Goal: Information Seeking & Learning: Find specific fact

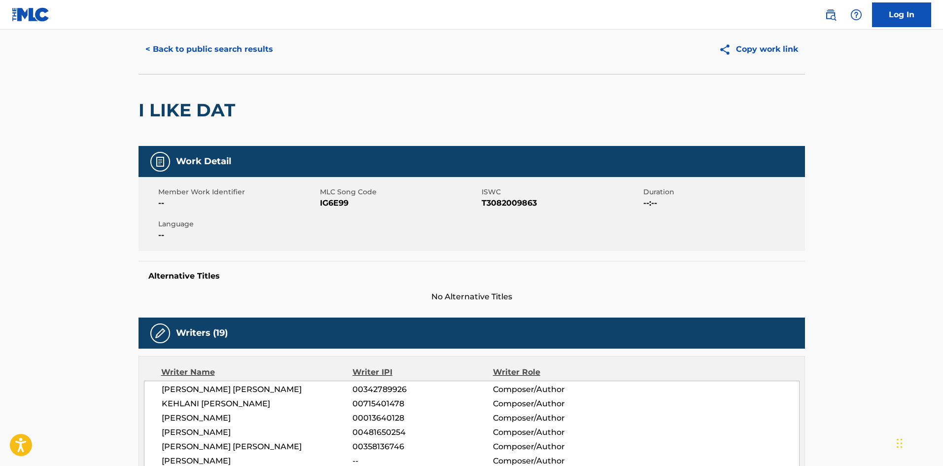
scroll to position [49, 0]
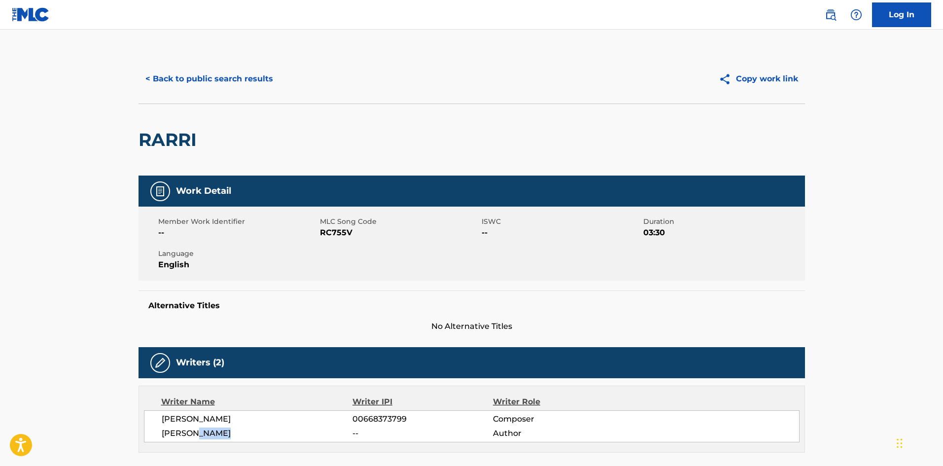
click at [218, 67] on button "< Back to public search results" at bounding box center [210, 79] width 142 height 25
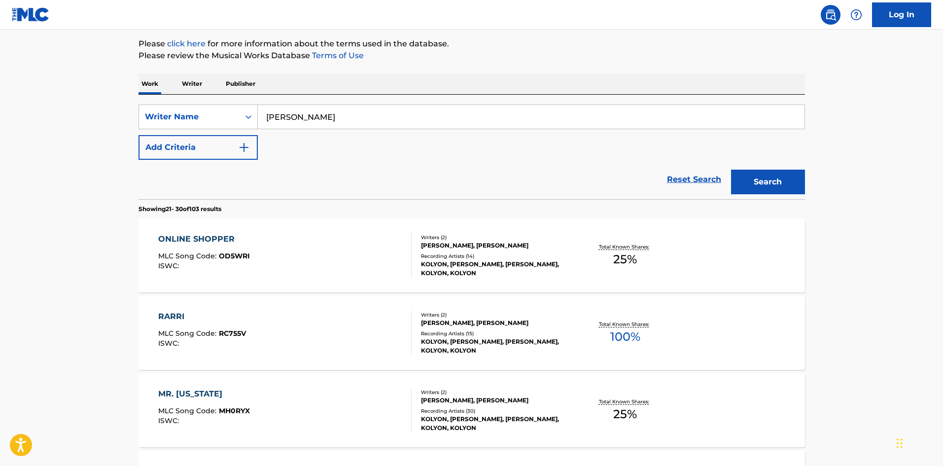
scroll to position [99, 0]
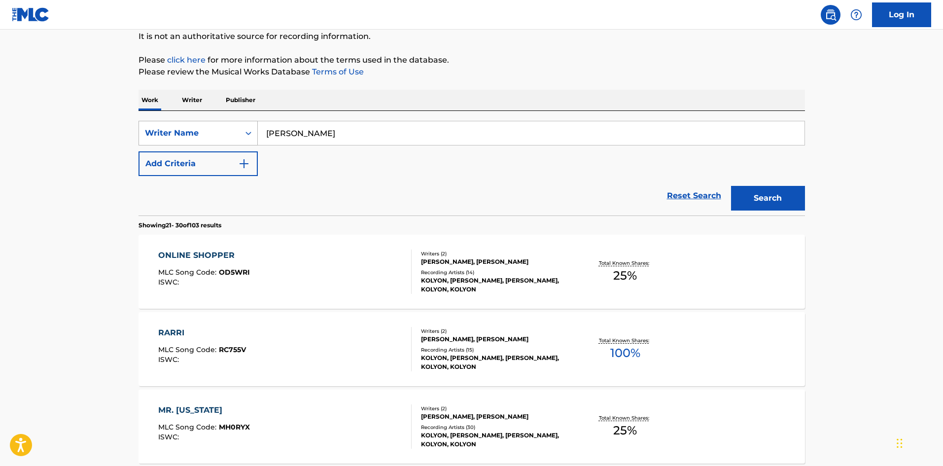
drag, startPoint x: 381, startPoint y: 138, endPoint x: 231, endPoint y: 138, distance: 149.4
click at [231, 138] on div "SearchWithCriteria670478cb-5a65-4a54-9658-87d6dfcd8070 Writer Name [PERSON_NAME]" at bounding box center [472, 133] width 667 height 25
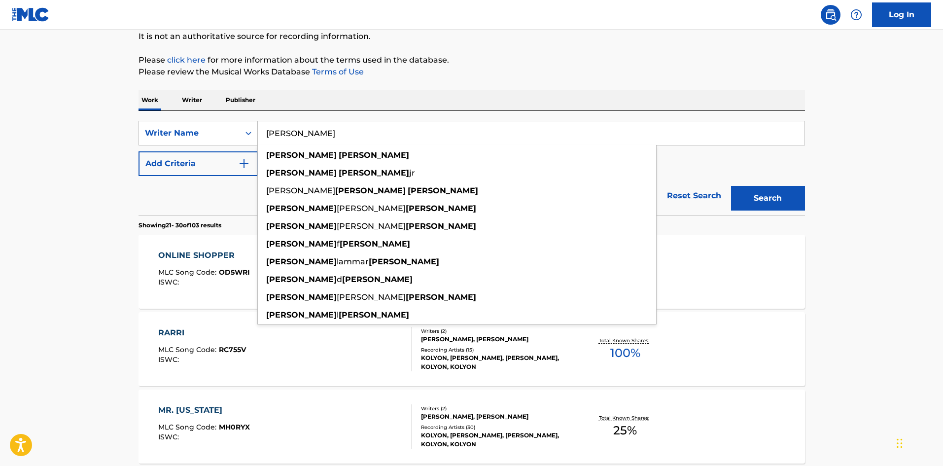
paste input "[PERSON_NAME] [PERSON_NAME]"
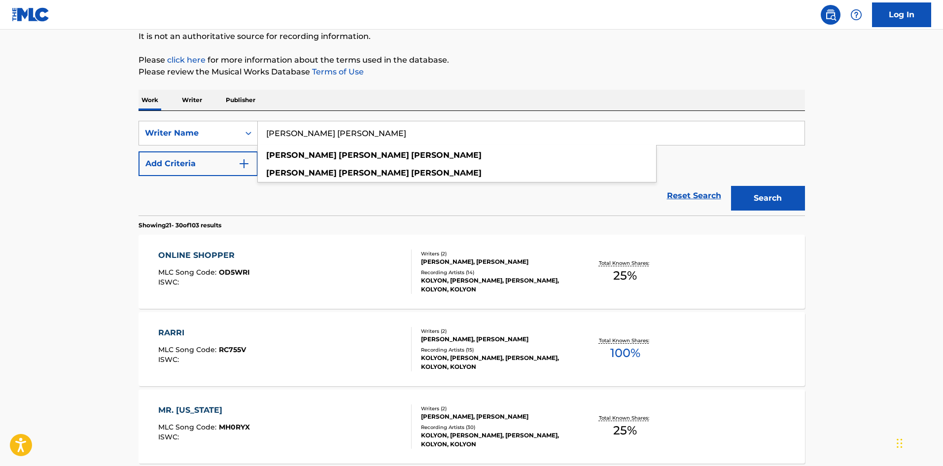
type input "[PERSON_NAME] [PERSON_NAME]"
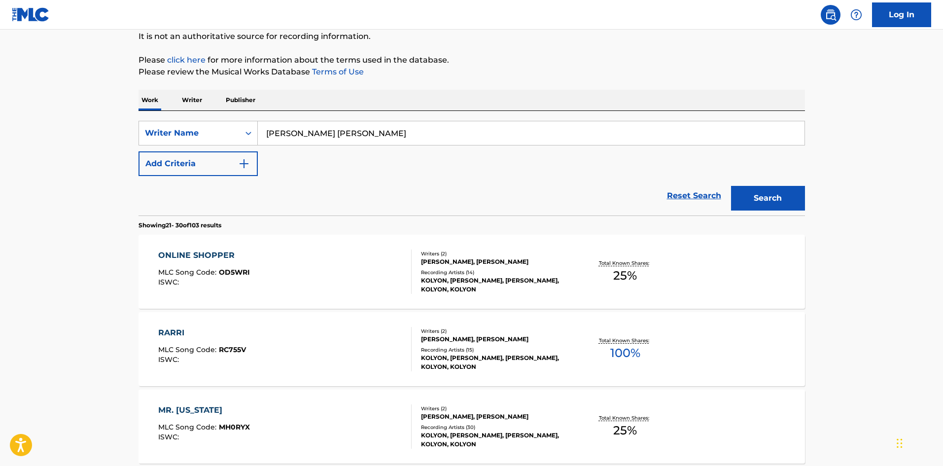
click at [758, 190] on button "Search" at bounding box center [768, 198] width 74 height 25
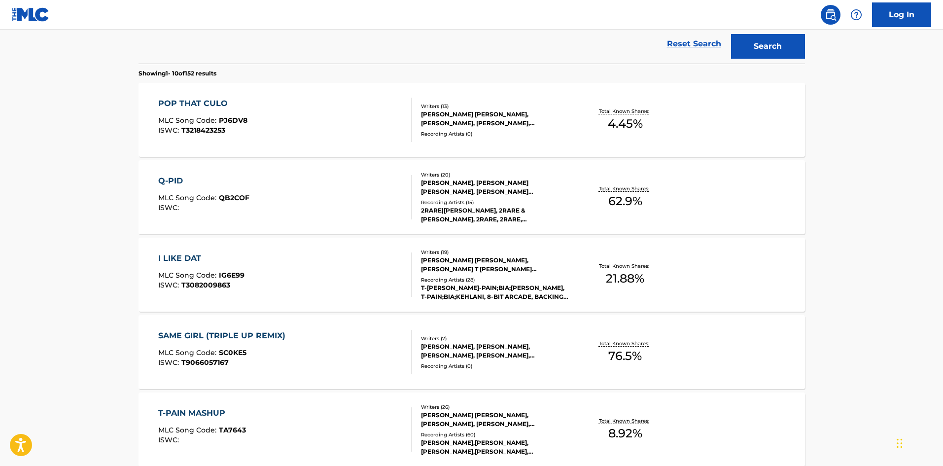
scroll to position [296, 0]
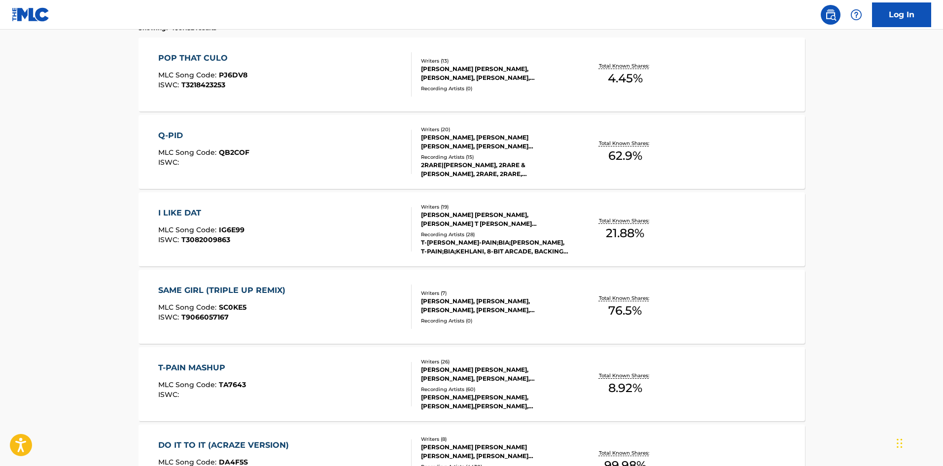
click at [169, 134] on div "Q-PID" at bounding box center [203, 136] width 91 height 12
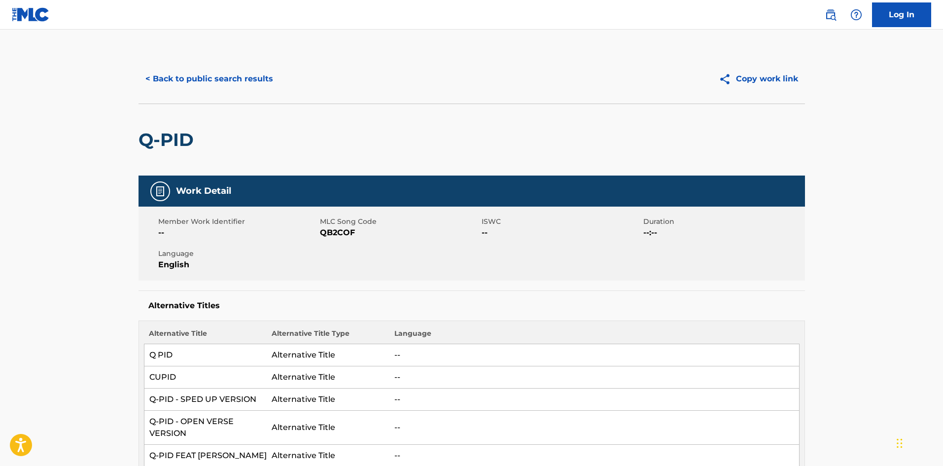
click at [201, 79] on button "< Back to public search results" at bounding box center [210, 79] width 142 height 25
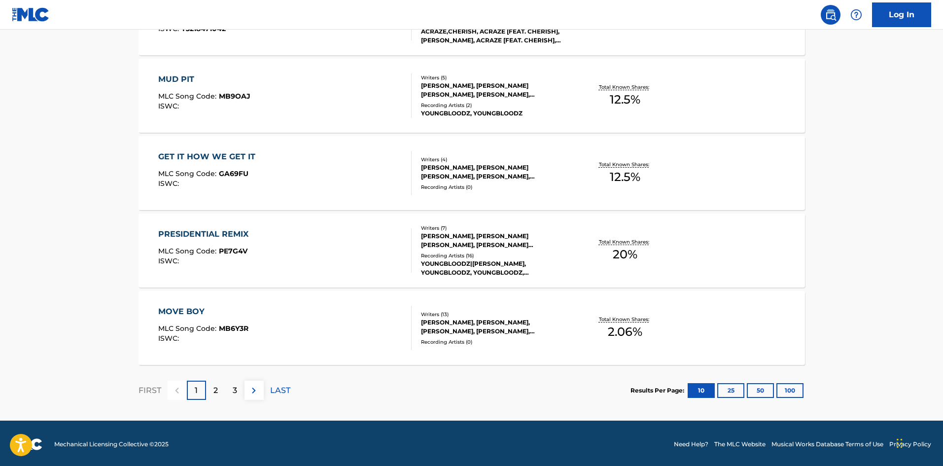
scroll to position [741, 0]
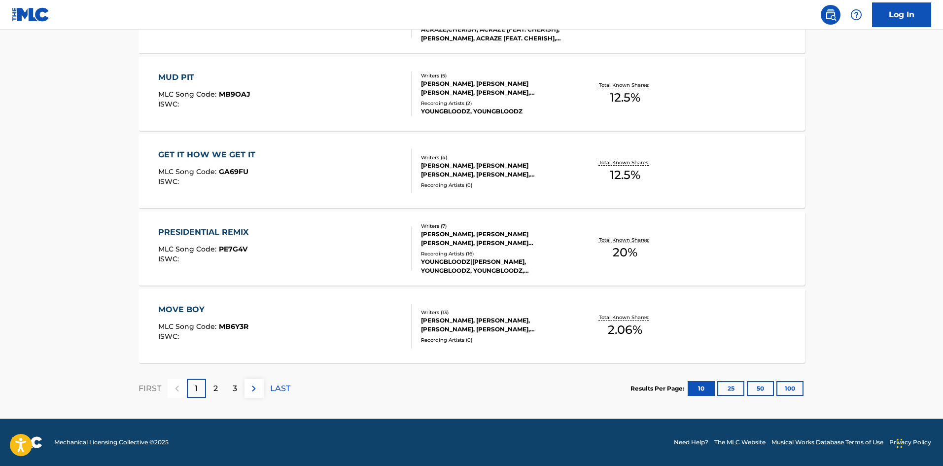
click at [212, 388] on div "2" at bounding box center [215, 388] width 19 height 19
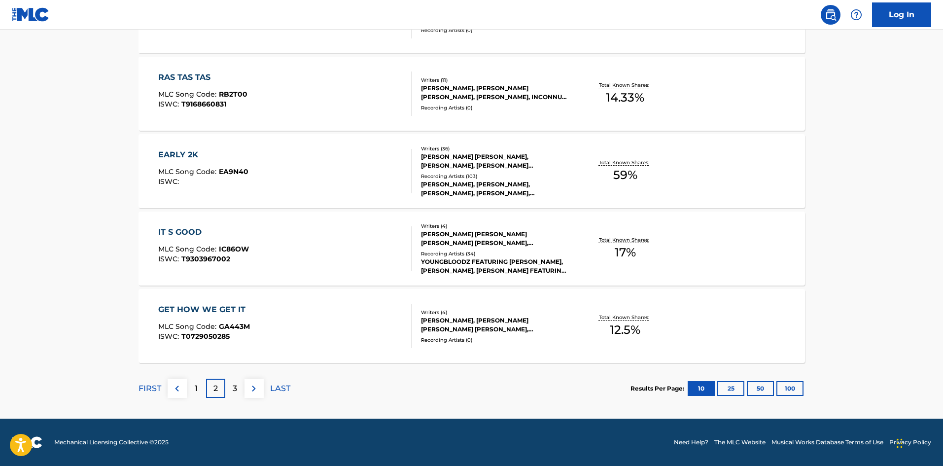
click at [248, 386] on img at bounding box center [254, 389] width 12 height 12
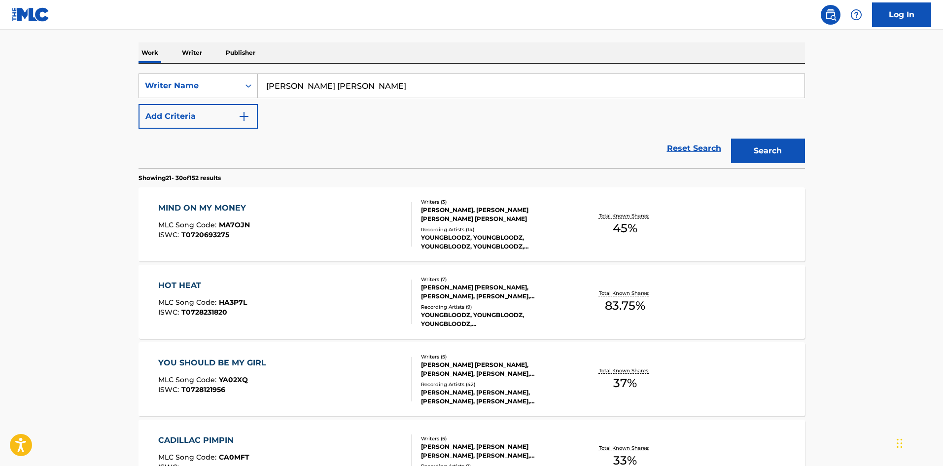
scroll to position [148, 0]
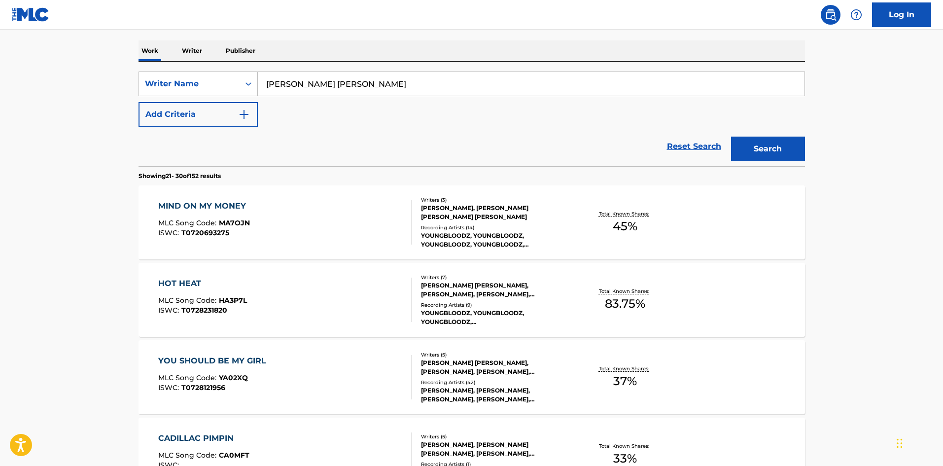
click at [189, 285] on div "HOT HEAT" at bounding box center [202, 284] width 89 height 12
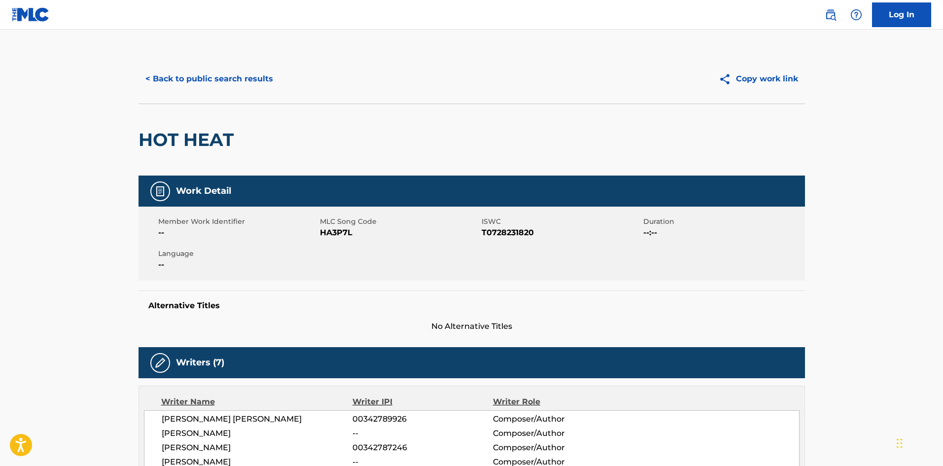
click at [178, 82] on button "< Back to public search results" at bounding box center [210, 79] width 142 height 25
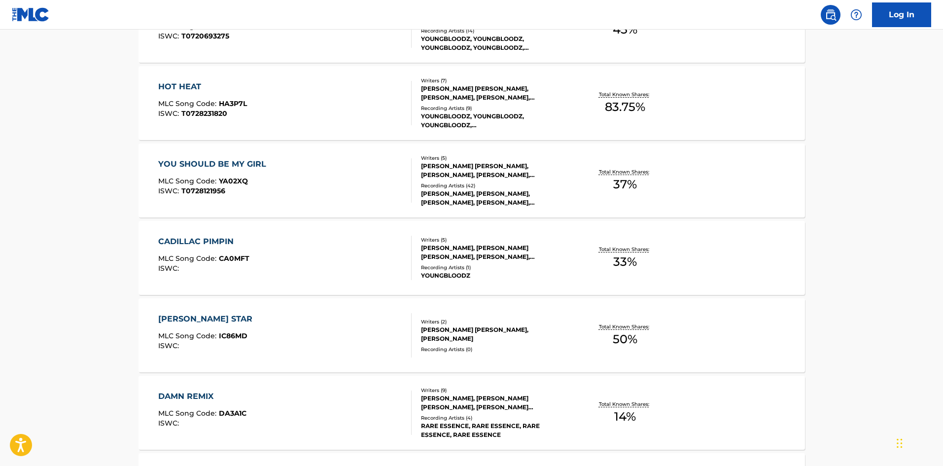
scroll to position [345, 0]
click at [232, 165] on div "YOU SHOULD BE MY GIRL" at bounding box center [214, 164] width 113 height 12
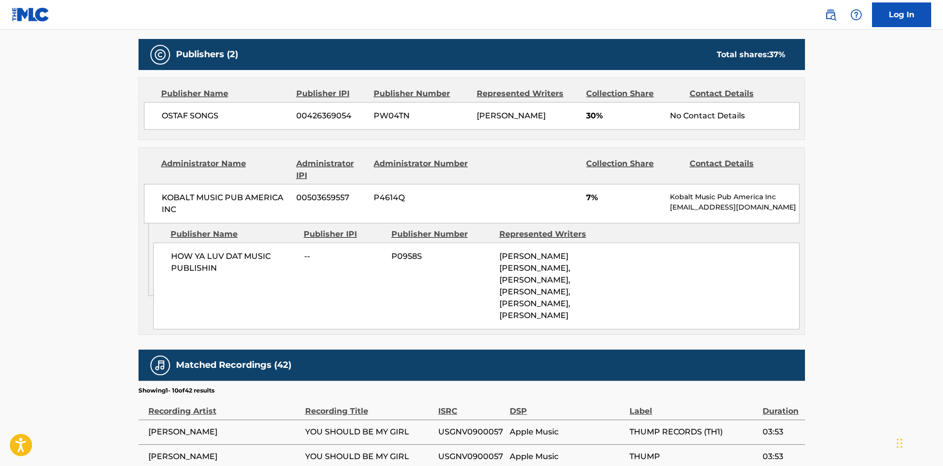
scroll to position [493, 0]
